Goal: Use online tool/utility: Utilize a website feature to perform a specific function

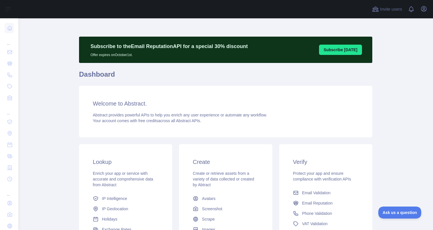
click at [428, 13] on div "Open user menu" at bounding box center [423, 9] width 9 height 10
click at [426, 9] on icon "button" at bounding box center [424, 8] width 7 height 7
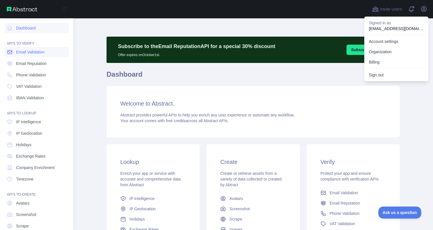
click at [34, 52] on span "Email Validation" at bounding box center [30, 52] width 28 height 6
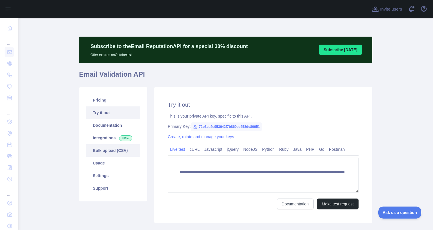
click at [131, 148] on link "Bulk upload (CSV)" at bounding box center [113, 150] width 54 height 13
